Goal: Task Accomplishment & Management: Manage account settings

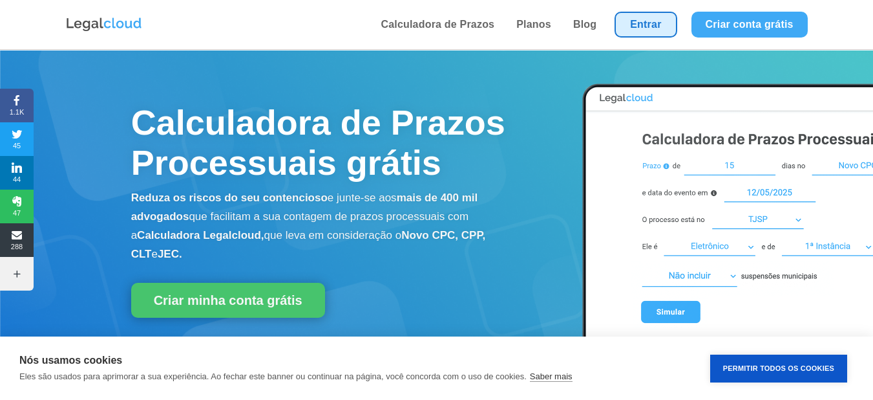
click at [646, 26] on link "Entrar" at bounding box center [646, 25] width 62 height 26
drag, startPoint x: 648, startPoint y: 8, endPoint x: 644, endPoint y: 32, distance: 24.2
click at [646, 15] on li "Entrar" at bounding box center [646, 24] width 76 height 49
click at [644, 32] on link "Entrar" at bounding box center [646, 25] width 62 height 26
click at [648, 28] on link "Entrar" at bounding box center [646, 25] width 62 height 26
